Goal: Task Accomplishment & Management: Use online tool/utility

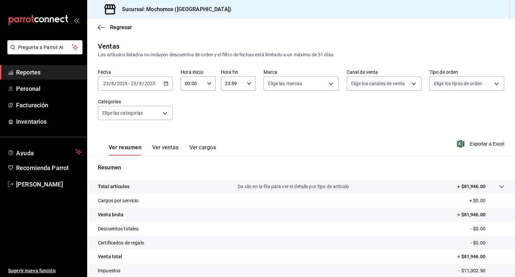
click at [166, 86] on icon "button" at bounding box center [166, 83] width 5 height 5
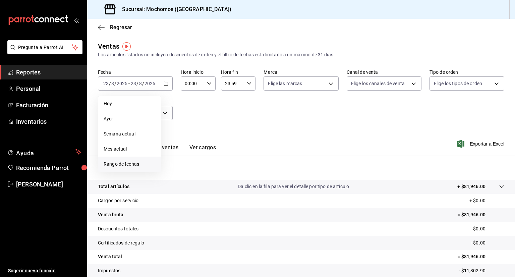
click at [130, 165] on span "Rango de fechas" at bounding box center [130, 164] width 52 height 7
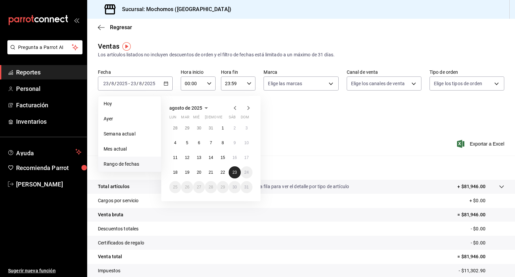
click at [232, 172] on abbr "23" at bounding box center [234, 172] width 4 height 5
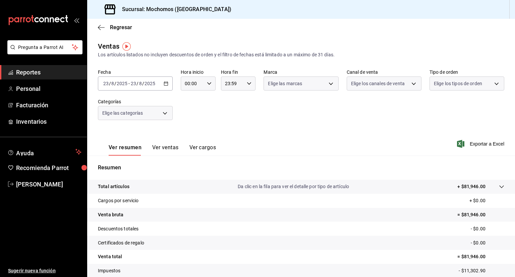
click at [232, 172] on div "Resumen Total artículos Da clic en la fila para ver el detalle por tipo de artí…" at bounding box center [301, 232] width 428 height 136
click at [207, 84] on icon "button" at bounding box center [209, 83] width 5 height 5
click at [185, 128] on span "05" at bounding box center [188, 128] width 6 height 5
type input "05:00"
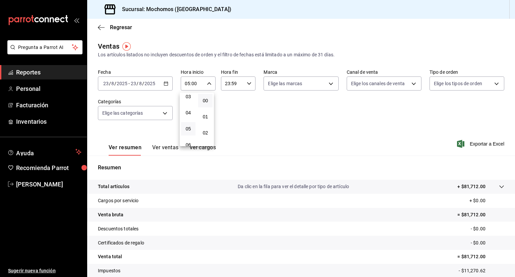
click at [237, 110] on div at bounding box center [257, 138] width 515 height 277
click at [479, 141] on span "Exportar a Excel" at bounding box center [481, 144] width 46 height 8
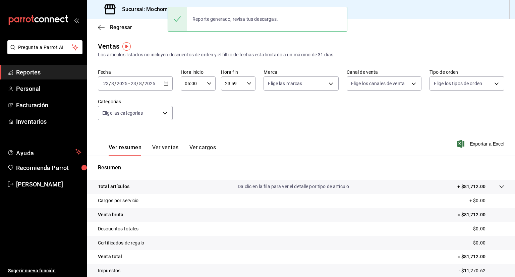
click at [207, 129] on div "Ver resumen Ver ventas Ver cargos Exportar a Excel" at bounding box center [301, 142] width 428 height 28
